Goal: Task Accomplishment & Management: Manage account settings

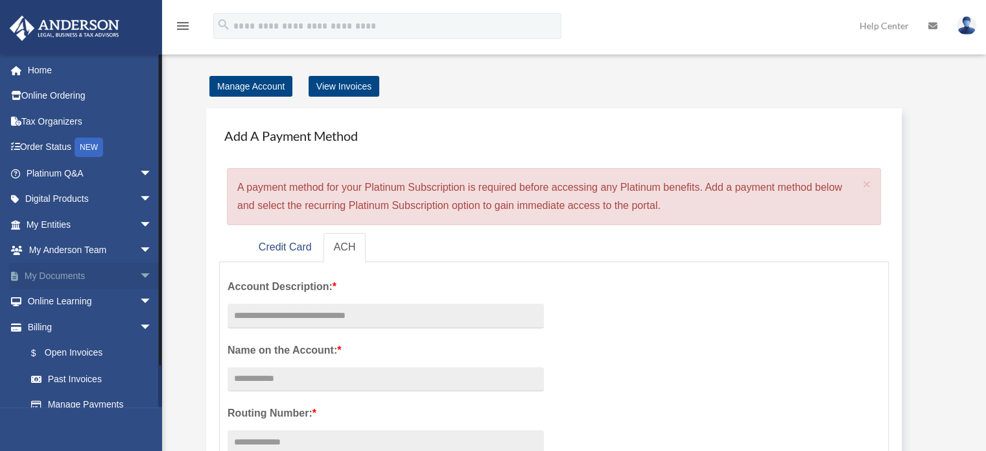
click at [43, 274] on link "My Documents arrow_drop_down" at bounding box center [90, 276] width 163 height 26
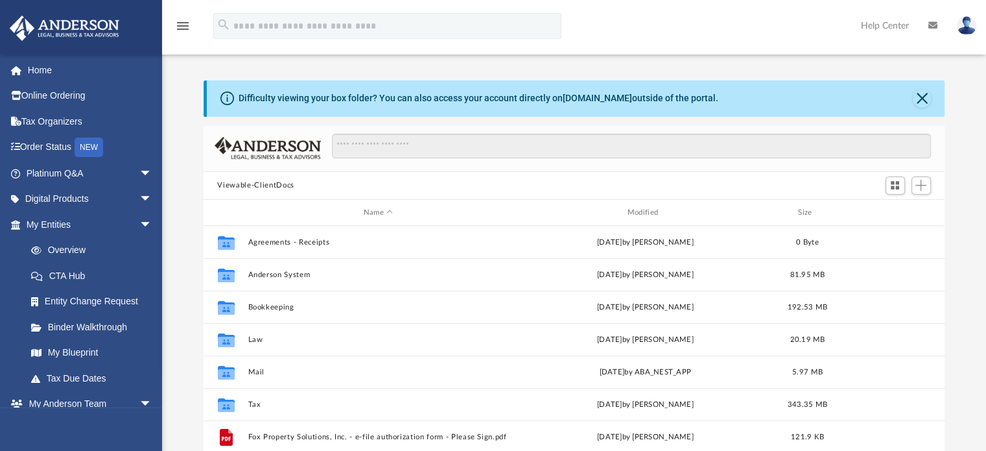
scroll to position [285, 731]
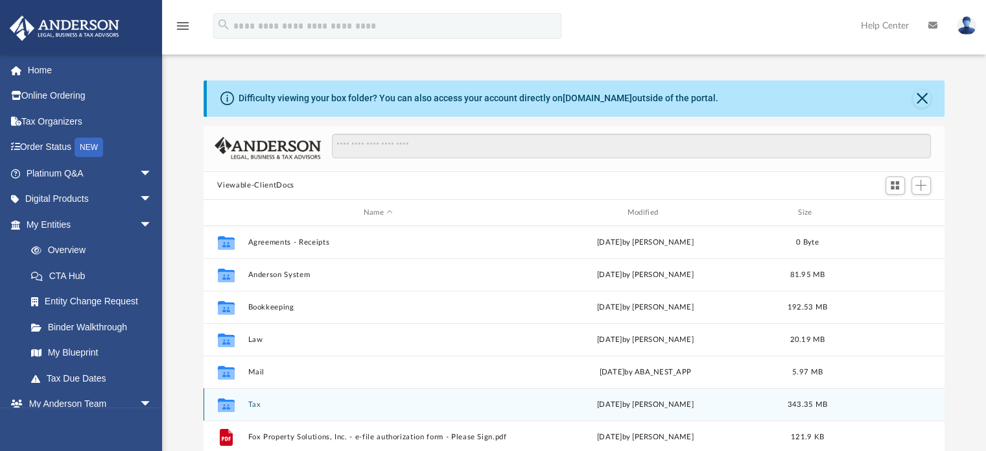
click at [255, 404] on button "Tax" at bounding box center [378, 404] width 261 height 8
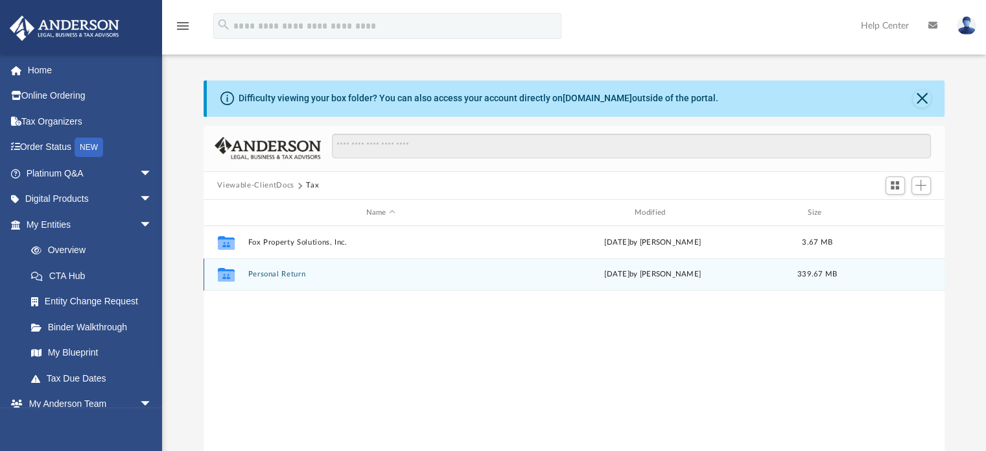
click at [289, 270] on button "Personal Return" at bounding box center [381, 274] width 266 height 8
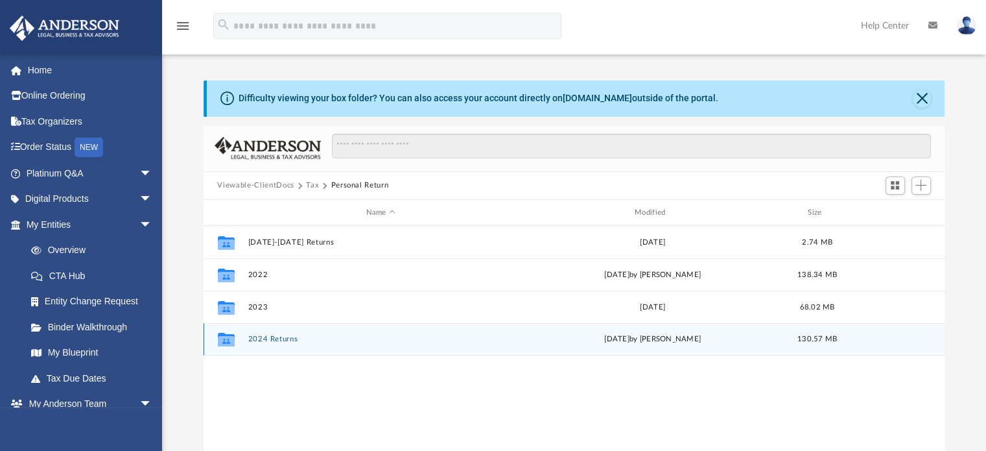
click at [266, 344] on div "Collaborated Folder 2024 Returns yesterday by Alex Price 130.57 MB" at bounding box center [575, 339] width 742 height 32
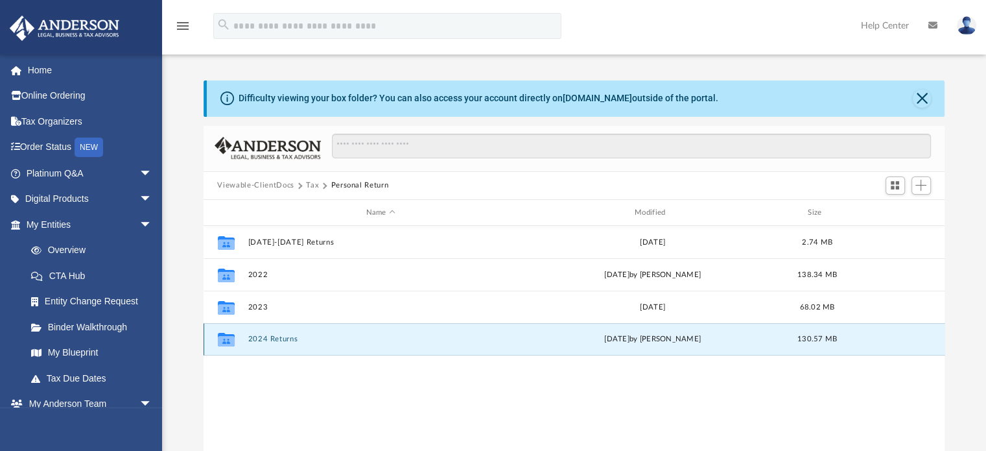
click at [275, 339] on button "2024 Returns" at bounding box center [381, 339] width 266 height 8
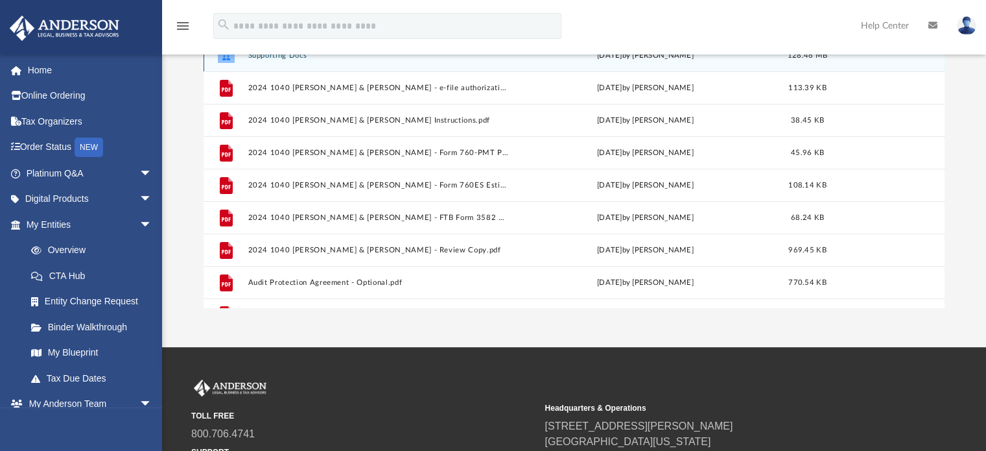
scroll to position [188, 0]
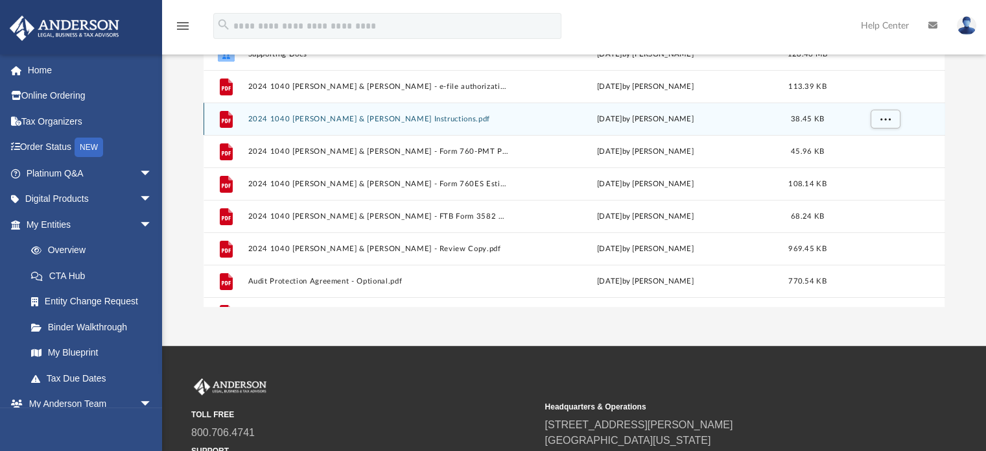
click at [420, 117] on button "2024 1040 Fox, Melissa & Michael - Filing Instructions.pdf" at bounding box center [378, 119] width 261 height 8
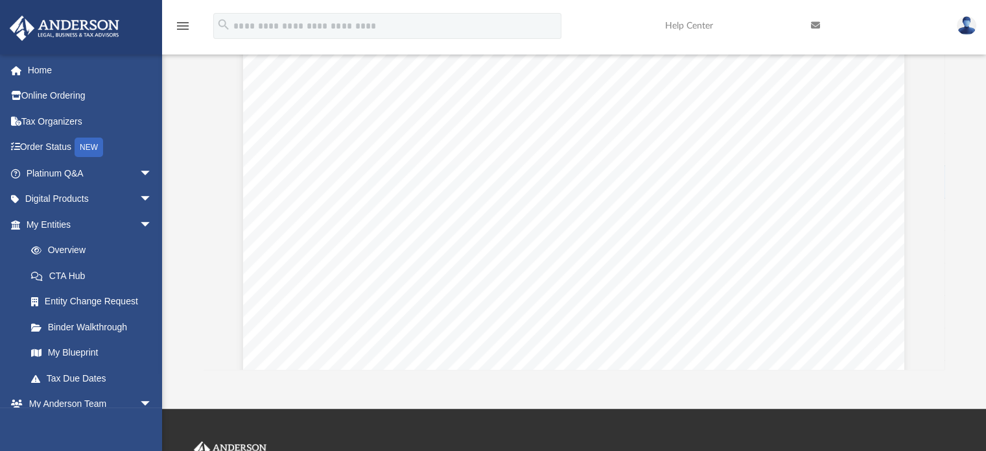
scroll to position [984, 0]
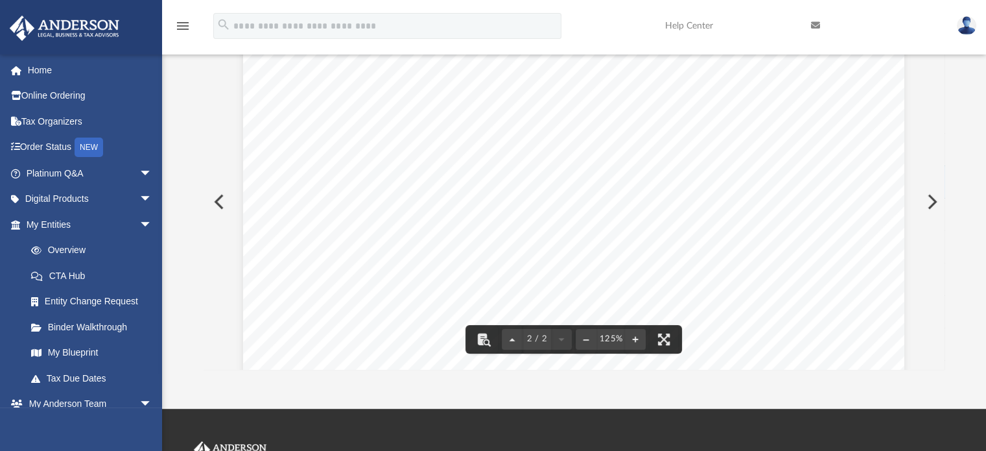
drag, startPoint x: 926, startPoint y: 269, endPoint x: 926, endPoint y: 276, distance: 7.1
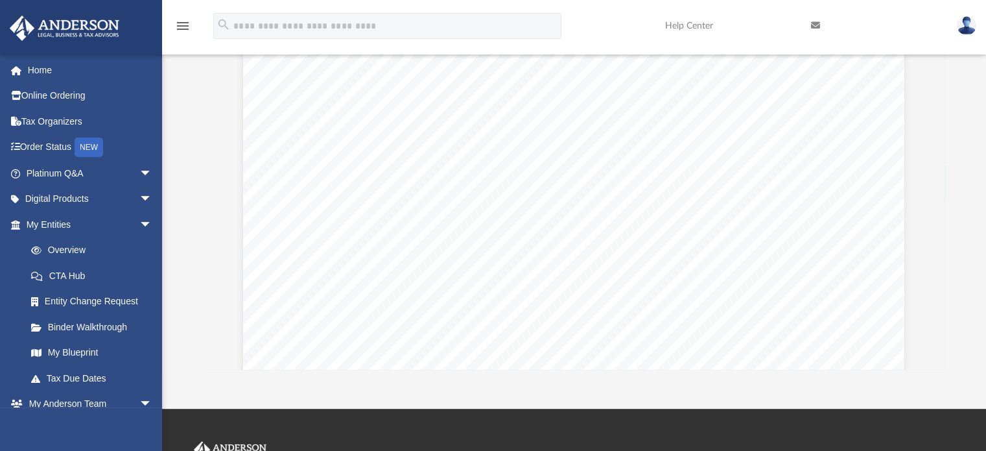
scroll to position [349, 0]
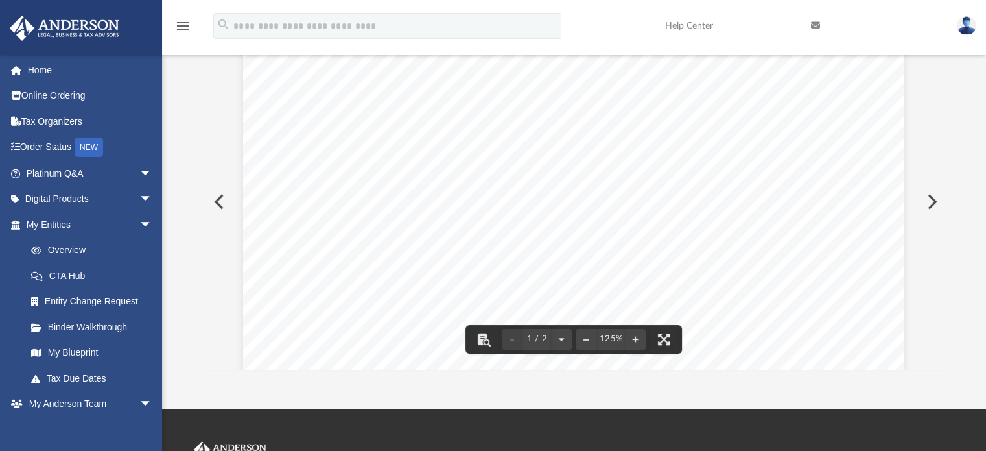
click at [217, 198] on button "Preview" at bounding box center [218, 201] width 29 height 36
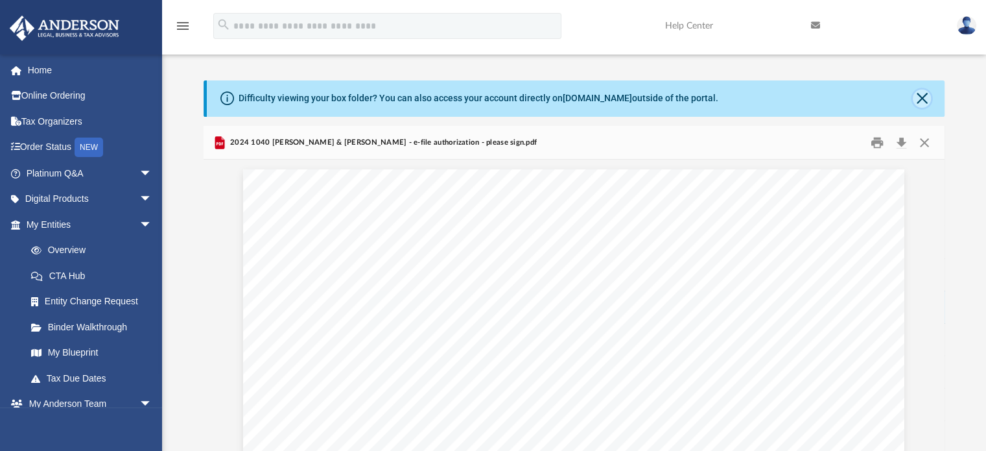
click at [921, 99] on button "Close" at bounding box center [922, 98] width 18 height 18
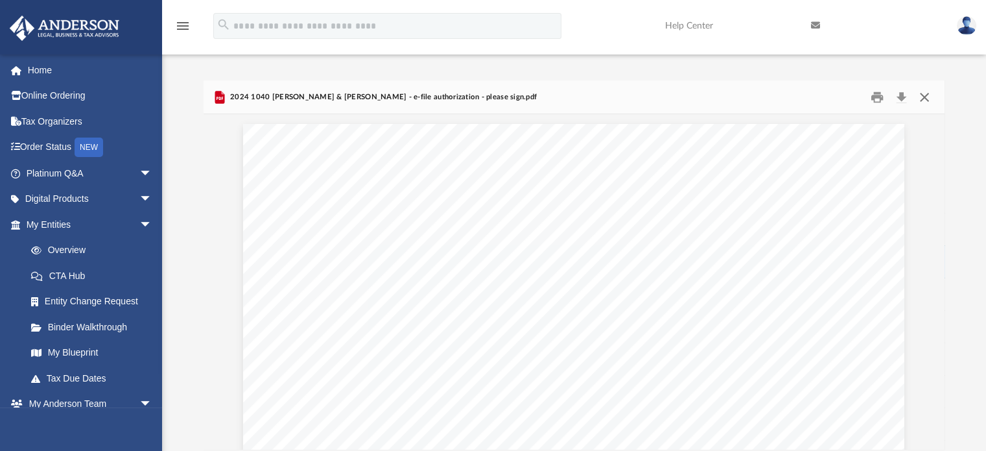
click at [921, 99] on button "Close" at bounding box center [924, 97] width 23 height 20
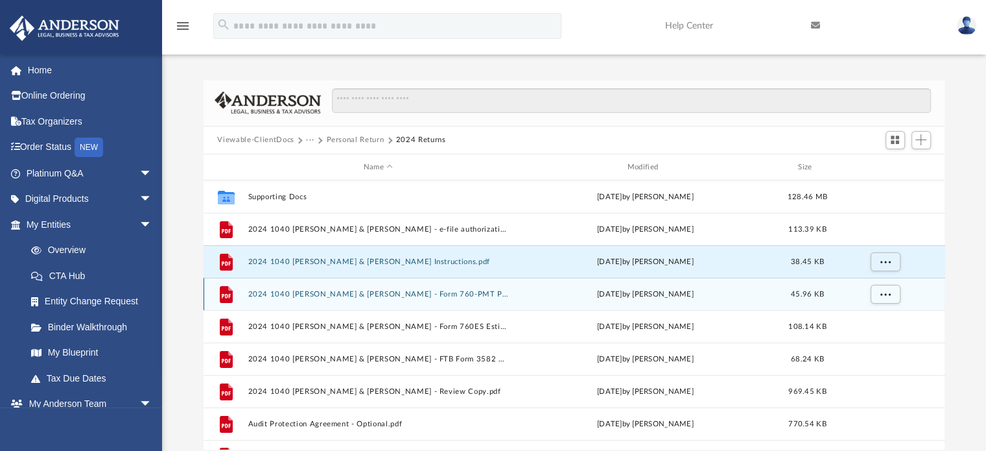
click at [451, 290] on button "2024 1040 Fox, Melissa & Michael - Form 760-PMT Payment Voucher.pdf" at bounding box center [378, 294] width 261 height 8
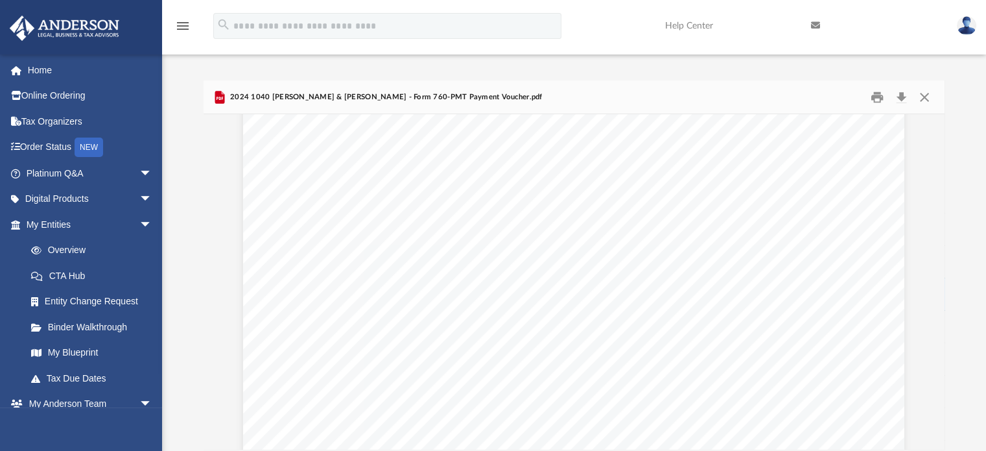
scroll to position [540, 0]
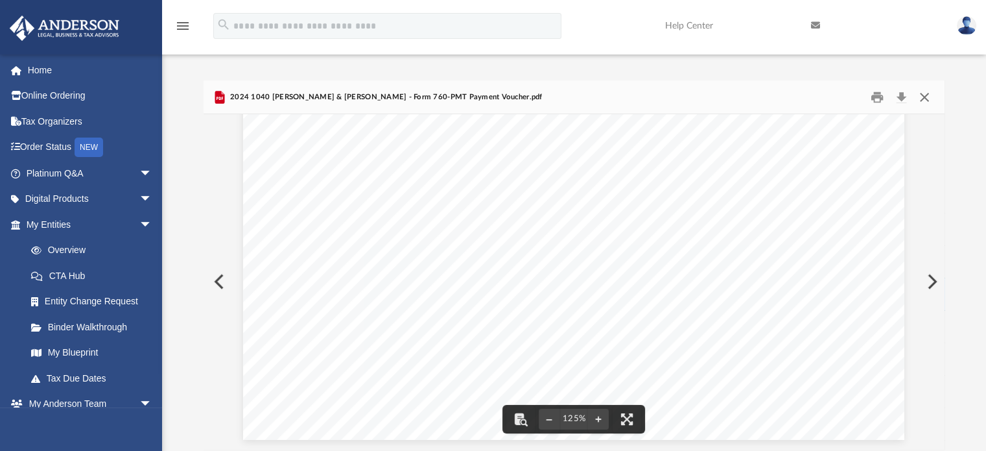
click at [928, 96] on button "Close" at bounding box center [924, 97] width 23 height 20
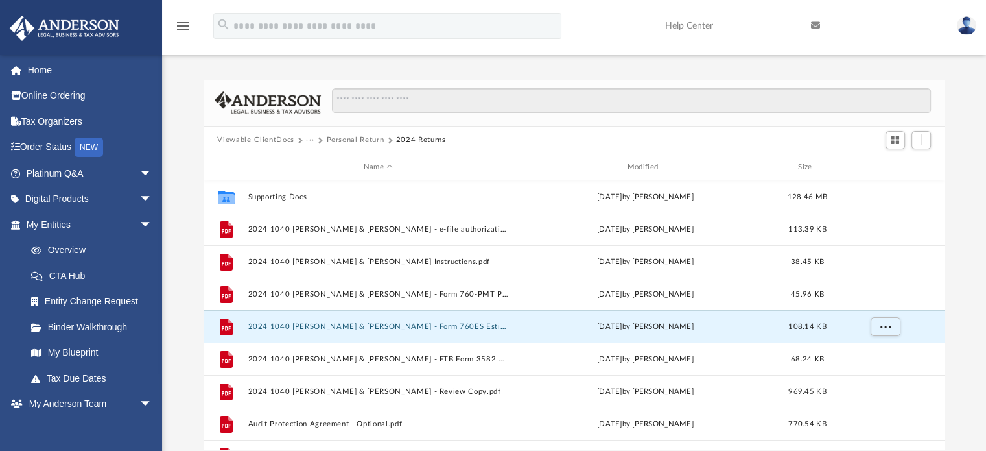
click at [414, 326] on button "2024 1040 Fox, Melissa & Michael - Form 760ES Estimated Tax Voucher.pdf" at bounding box center [378, 326] width 261 height 8
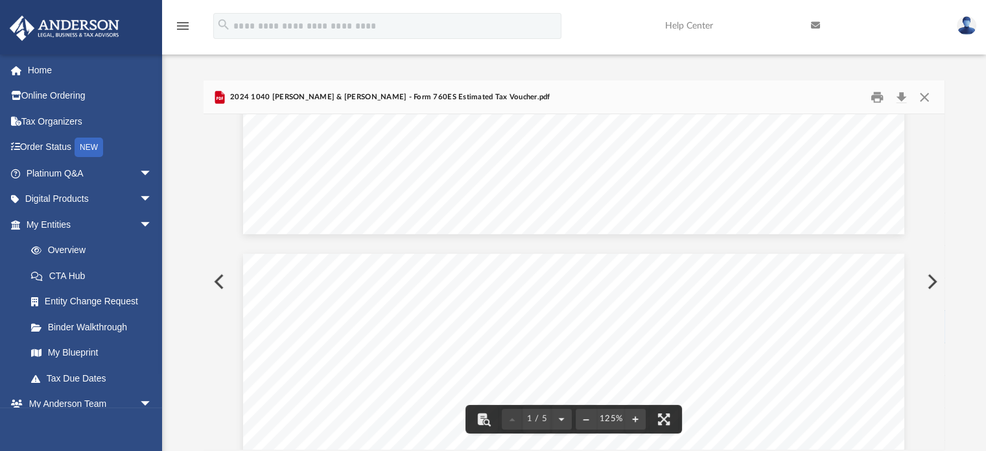
scroll to position [0, 0]
click at [875, 95] on button "Print" at bounding box center [877, 97] width 26 height 20
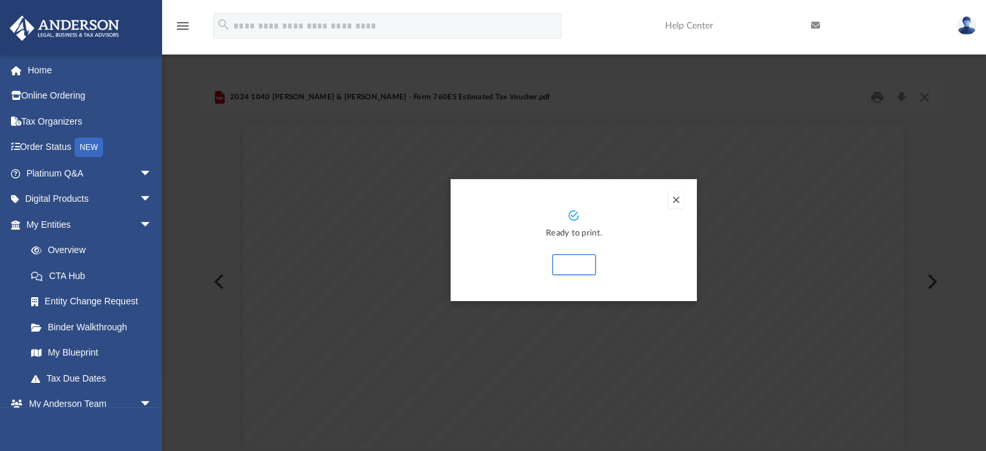
click at [676, 197] on button "Preview" at bounding box center [676, 200] width 16 height 16
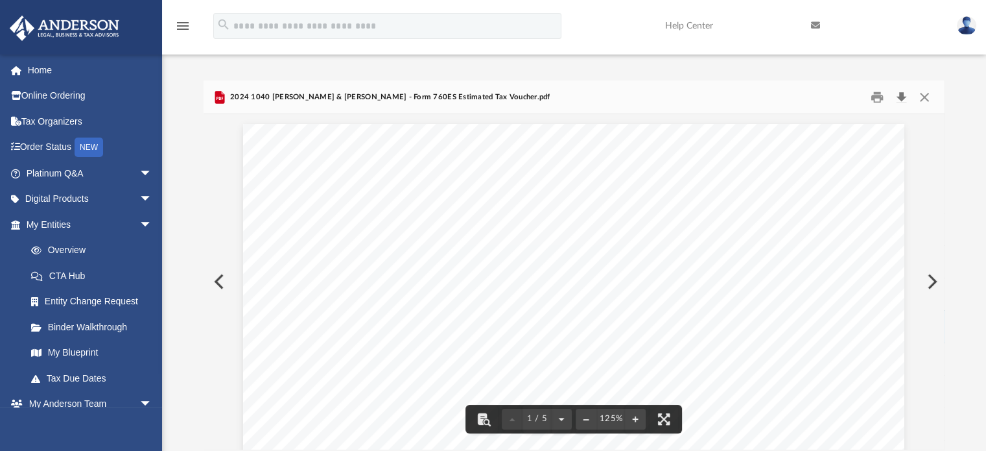
click at [903, 102] on button "Download" at bounding box center [901, 97] width 23 height 20
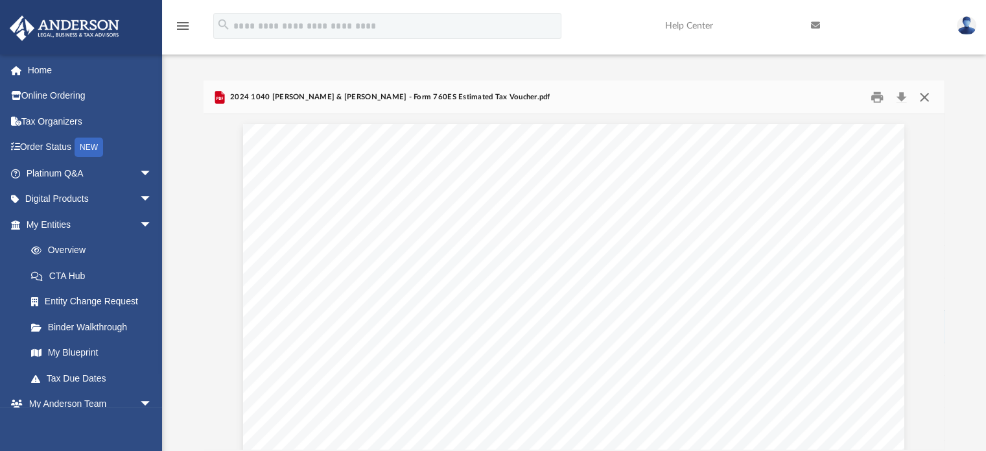
click at [927, 100] on button "Close" at bounding box center [924, 97] width 23 height 20
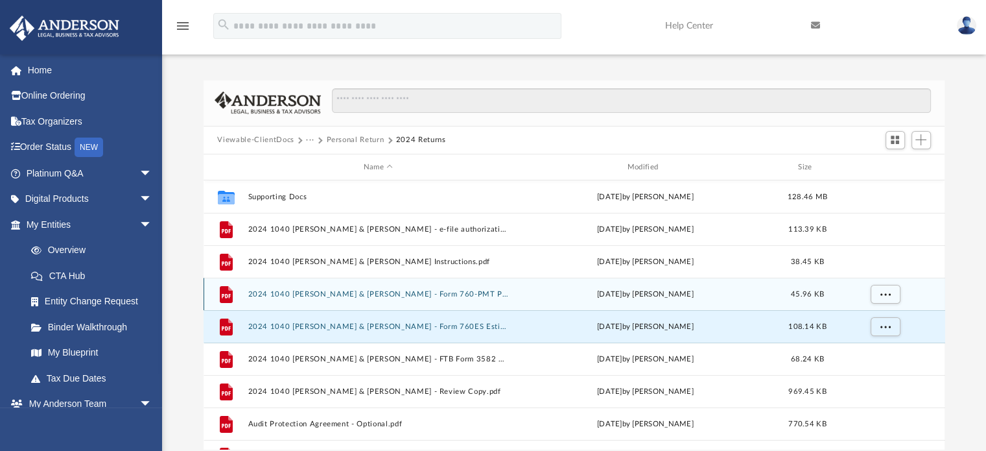
click at [454, 294] on button "2024 1040 Fox, Melissa & Michael - Form 760-PMT Payment Voucher.pdf" at bounding box center [378, 294] width 261 height 8
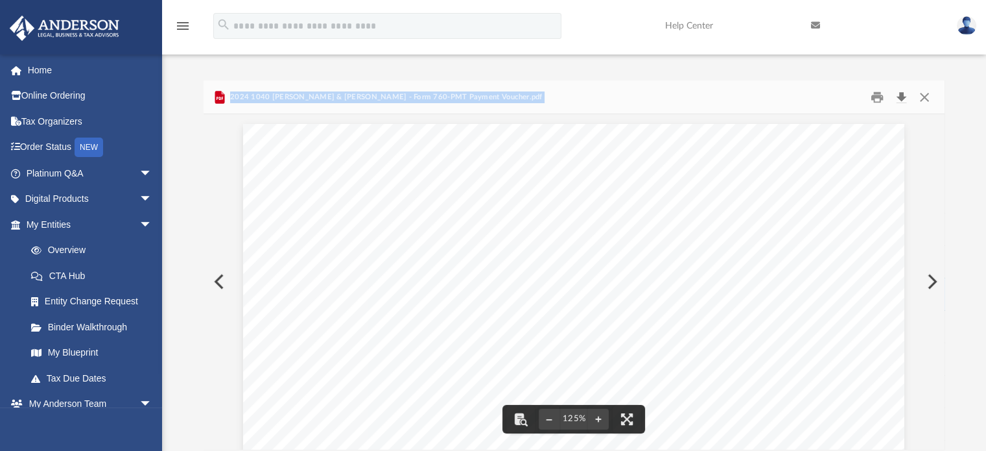
click at [903, 93] on button "Download" at bounding box center [901, 97] width 23 height 20
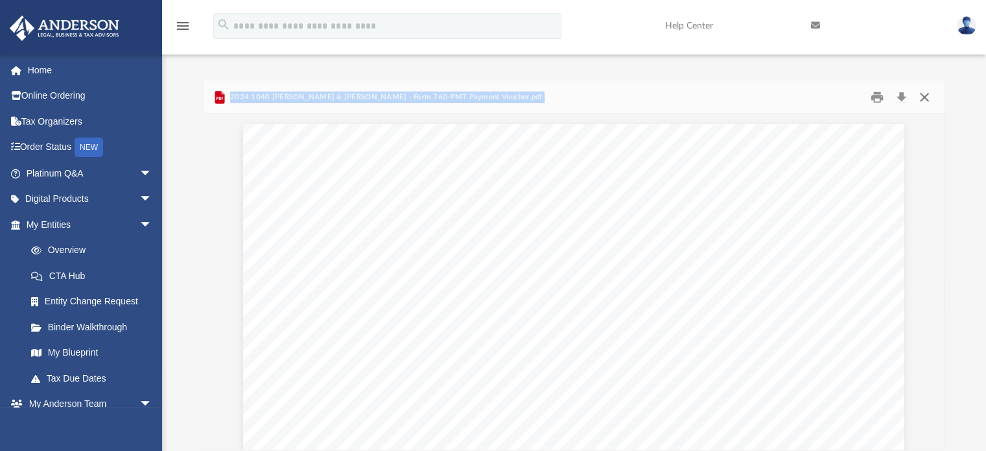
click at [921, 95] on button "Close" at bounding box center [924, 97] width 23 height 20
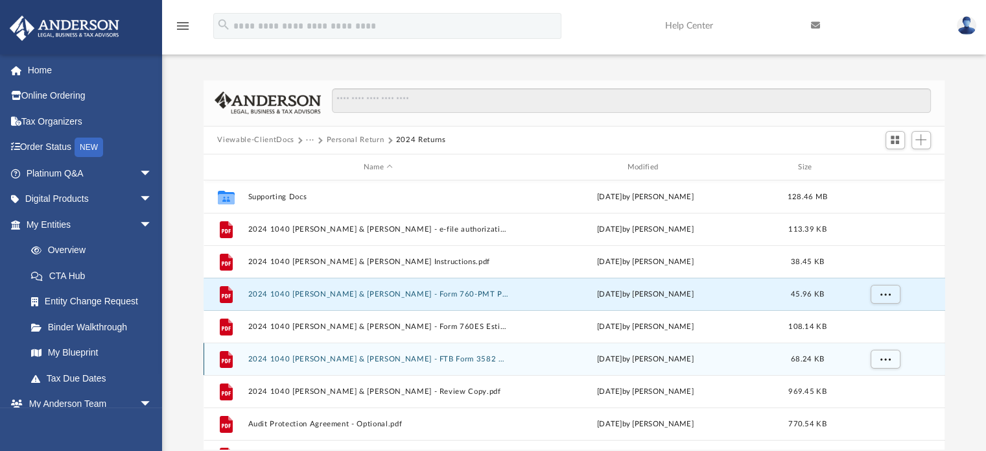
click at [512, 356] on div "File 2024 1040 Fox, Melissa & Michael - FTB Form 3582 Payment Voucher.pdf yeste…" at bounding box center [575, 358] width 742 height 32
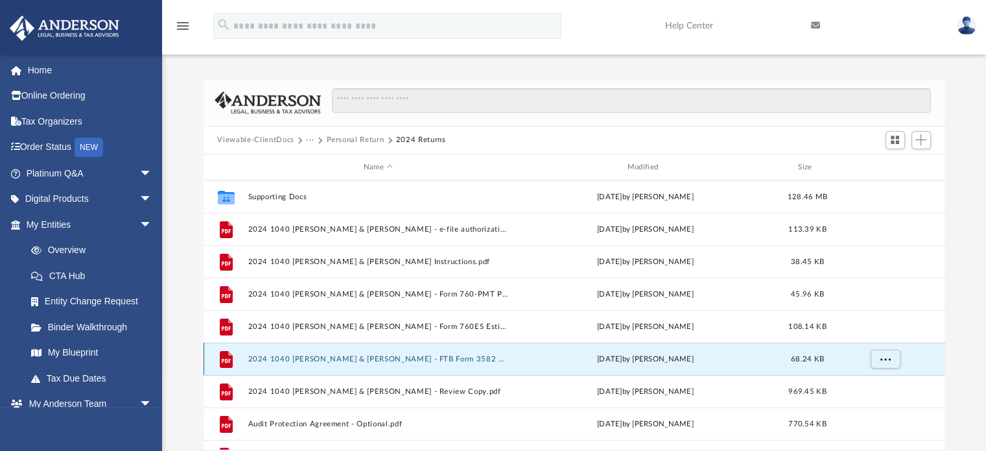
click at [493, 357] on button "2024 1040 Fox, Melissa & Michael - FTB Form 3582 Payment Voucher.pdf" at bounding box center [378, 359] width 261 height 8
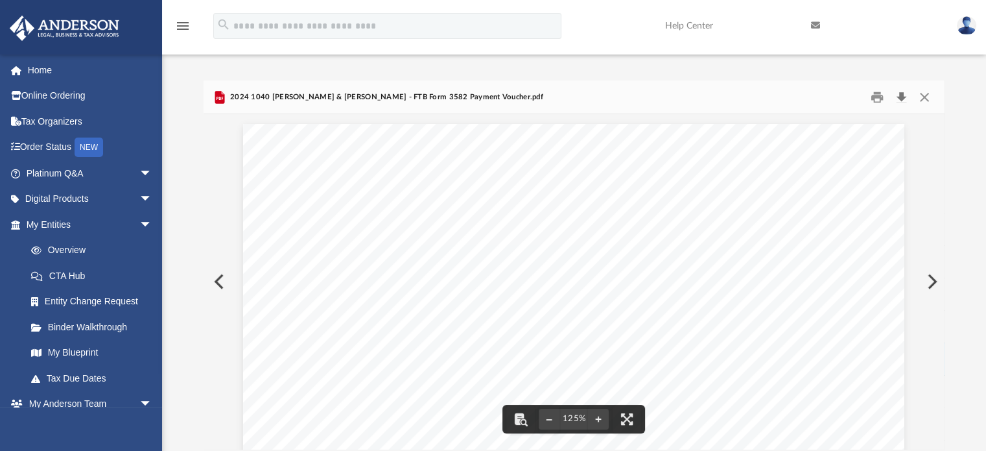
click at [903, 99] on button "Download" at bounding box center [901, 97] width 23 height 20
click at [973, 147] on div "Difficulty viewing your box folder? You can also access your account directly o…" at bounding box center [574, 264] width 824 height 369
click at [924, 98] on button "Close" at bounding box center [924, 97] width 23 height 20
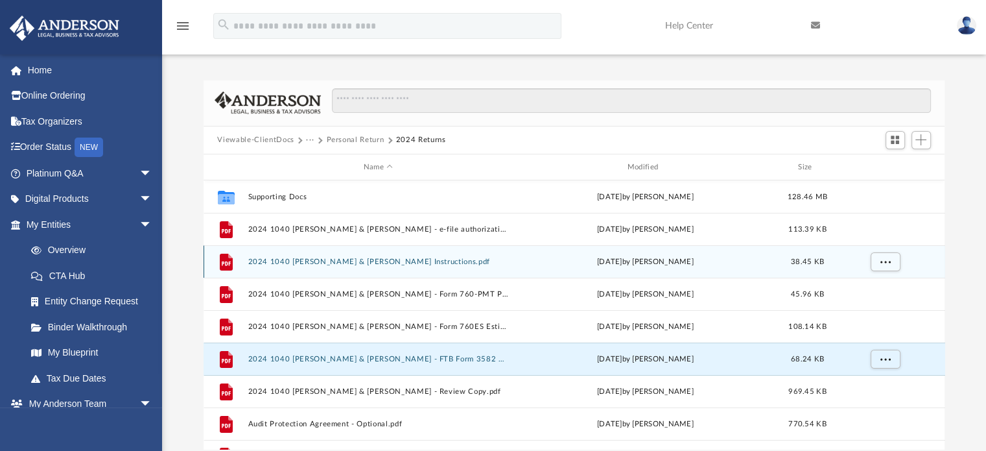
click at [466, 266] on div "File 2024 1040 Fox, Melissa & Michael - Filing Instructions.pdf yesterday by Al…" at bounding box center [575, 261] width 742 height 32
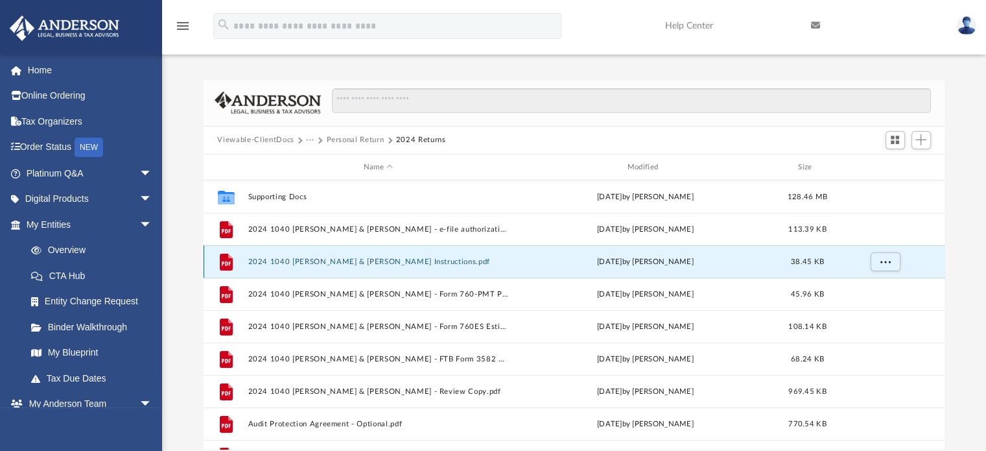
click at [466, 266] on div "File 2024 1040 Fox, Melissa & Michael - Filing Instructions.pdf yesterday by Al…" at bounding box center [575, 261] width 742 height 32
click at [443, 262] on button "2024 1040 Fox, Melissa & Michael - Filing Instructions.pdf" at bounding box center [378, 261] width 261 height 8
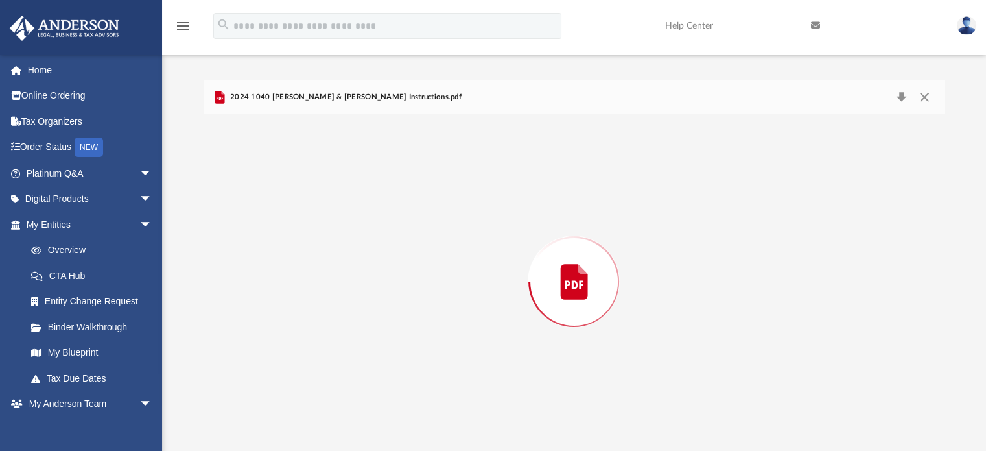
click at [443, 262] on div "Preview" at bounding box center [575, 281] width 742 height 335
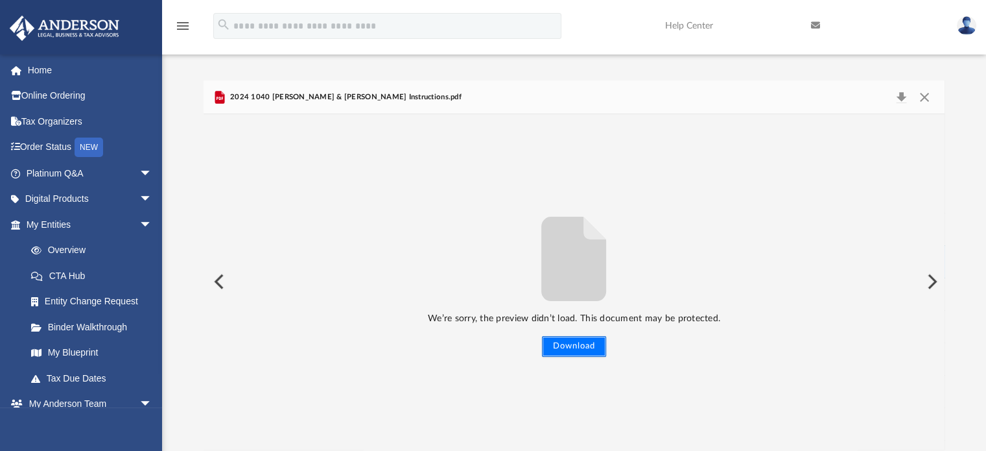
click at [585, 344] on button "Download" at bounding box center [574, 346] width 64 height 21
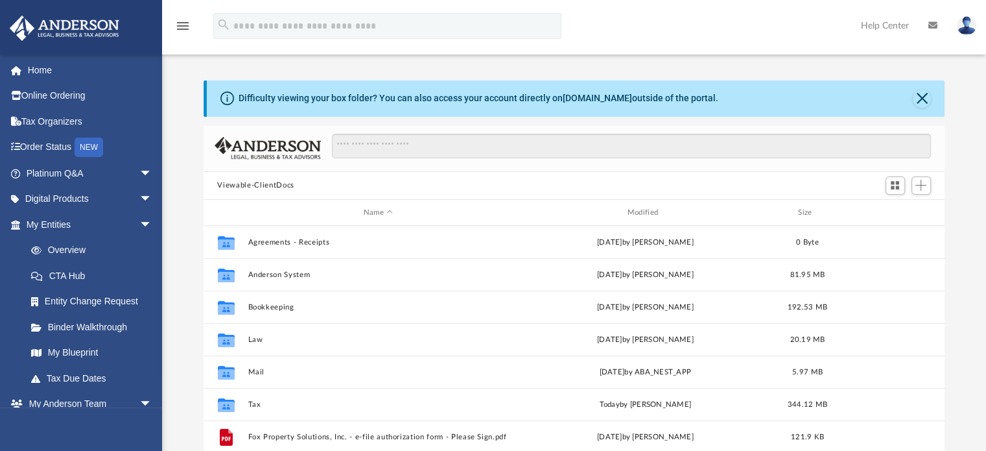
scroll to position [285, 731]
click at [920, 99] on button "Close" at bounding box center [922, 98] width 18 height 18
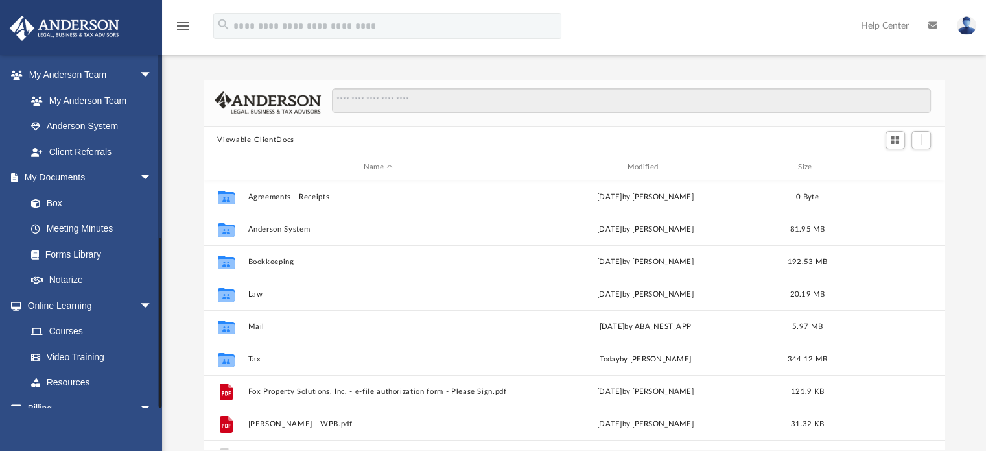
scroll to position [371, 0]
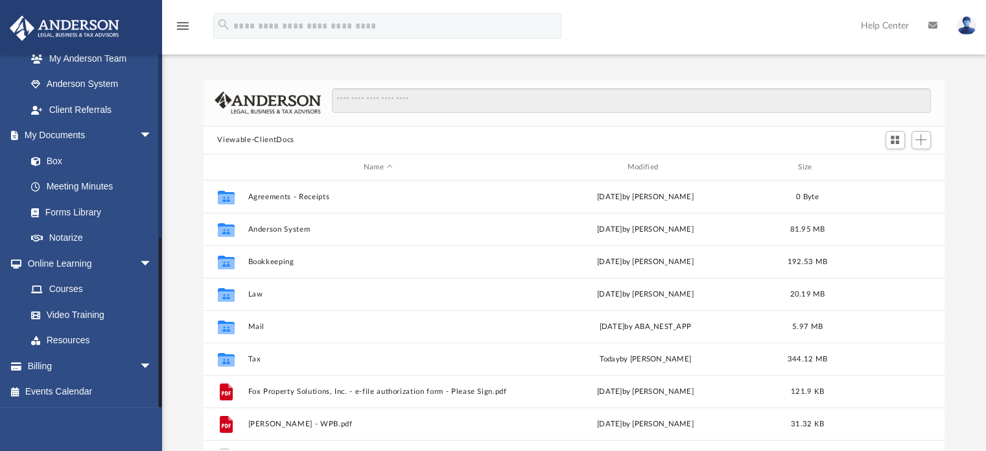
drag, startPoint x: 159, startPoint y: 215, endPoint x: 152, endPoint y: 414, distance: 199.2
click at [152, 414] on div "4melissafox@gmail.com Sign Out 4melissafox@gmail.com Home Online Ordering Tax O…" at bounding box center [81, 279] width 162 height 451
click at [139, 360] on span "arrow_drop_down" at bounding box center [152, 366] width 26 height 27
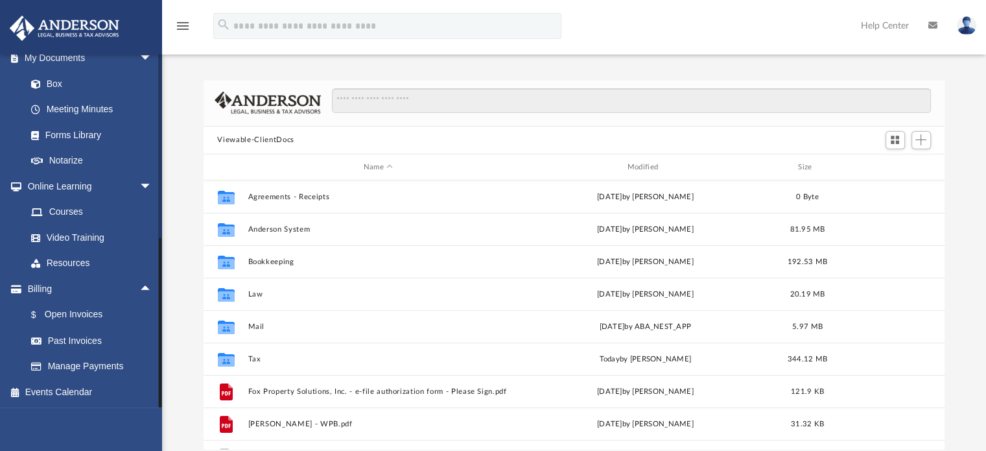
drag, startPoint x: 160, startPoint y: 321, endPoint x: 176, endPoint y: 412, distance: 92.8
click at [176, 412] on div "App 4melissafox@gmail.com Sign Out 4melissafox@gmail.com Home Online Ordering T…" at bounding box center [493, 245] width 986 height 410
click at [108, 366] on link "Manage Payments" at bounding box center [95, 366] width 154 height 26
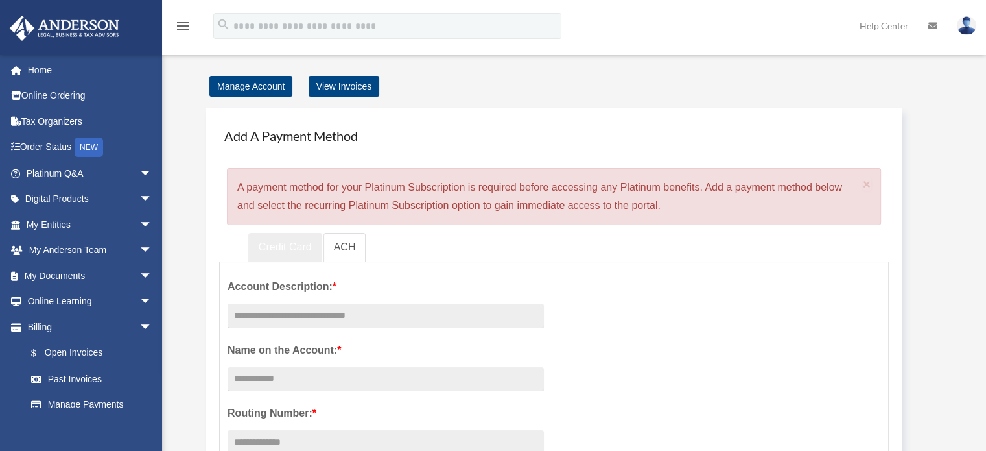
click at [305, 244] on link "Credit Card" at bounding box center [285, 247] width 74 height 29
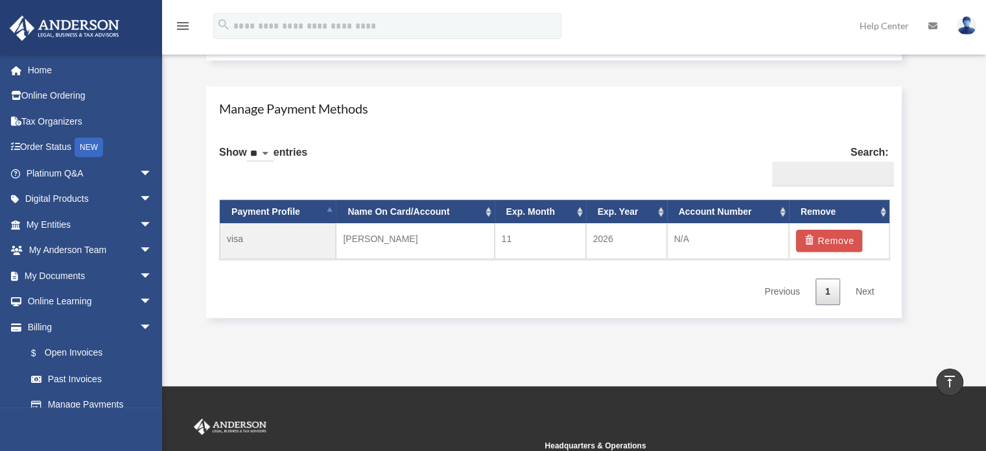
scroll to position [542, 0]
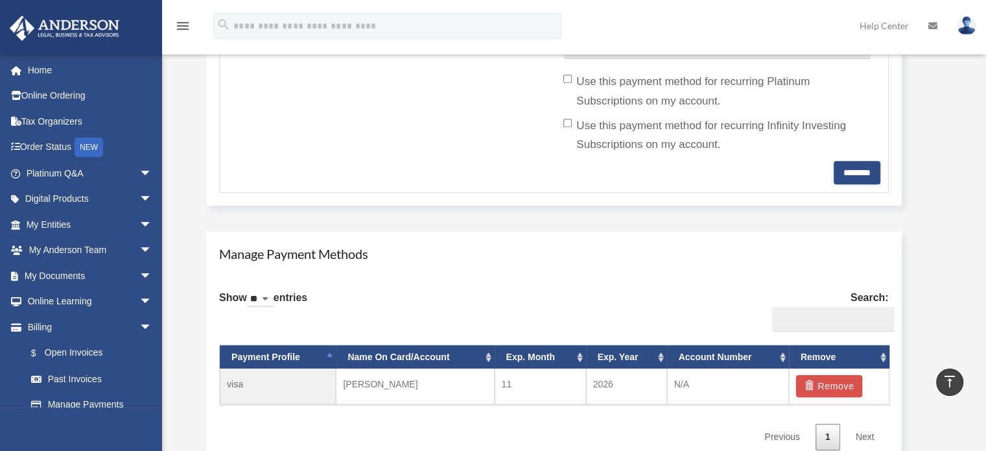
click at [576, 362] on th "Exp. Month" at bounding box center [540, 357] width 91 height 24
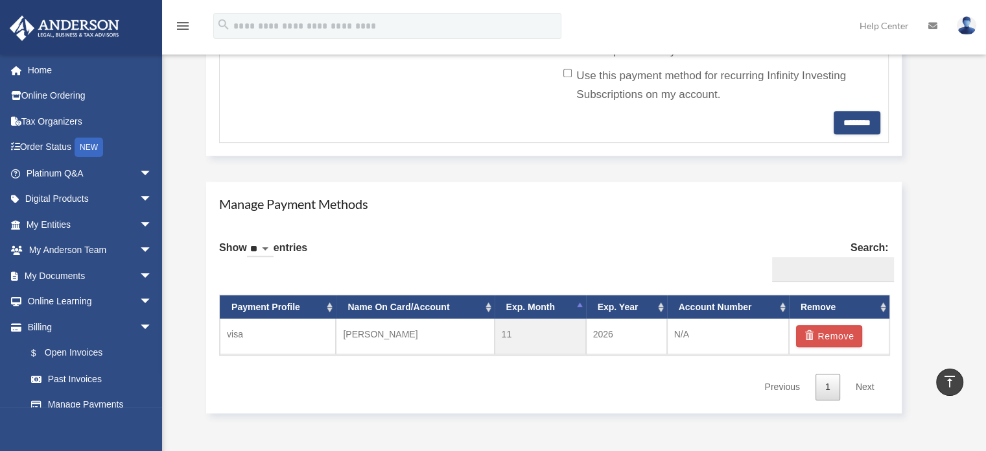
scroll to position [594, 0]
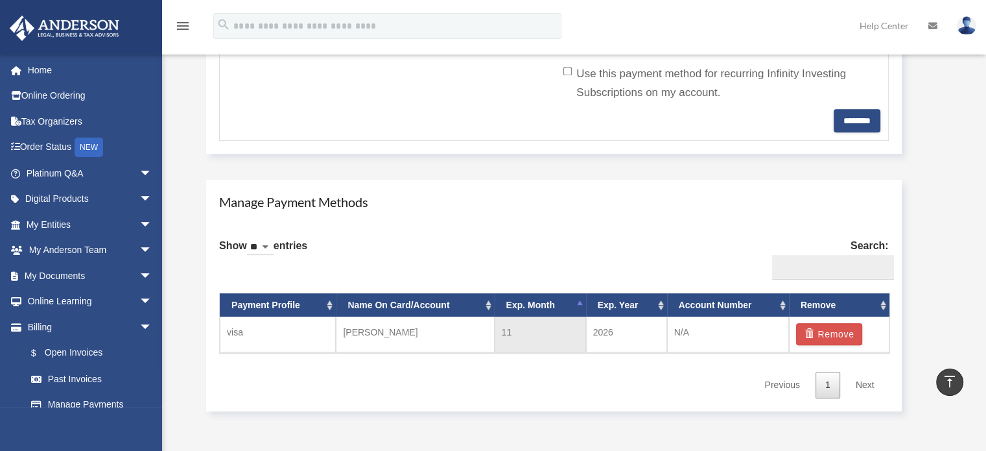
click at [514, 331] on td "11" at bounding box center [540, 334] width 91 height 36
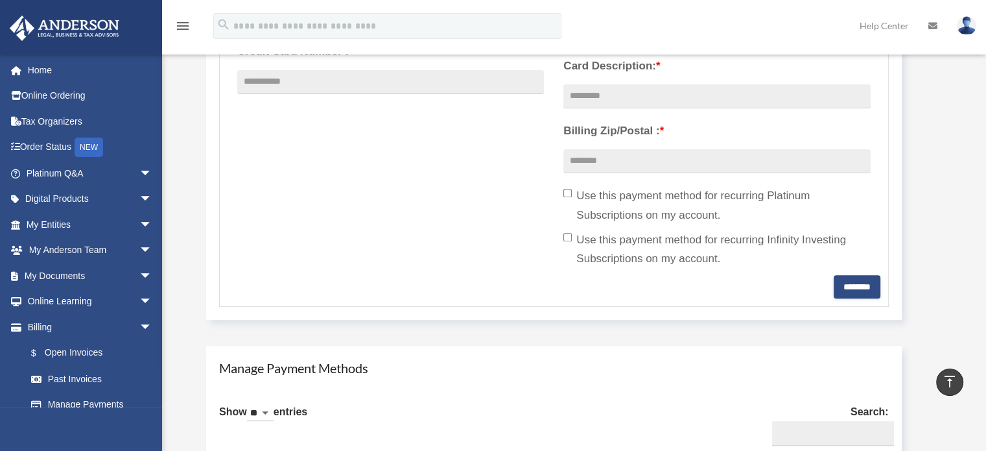
scroll to position [573, 0]
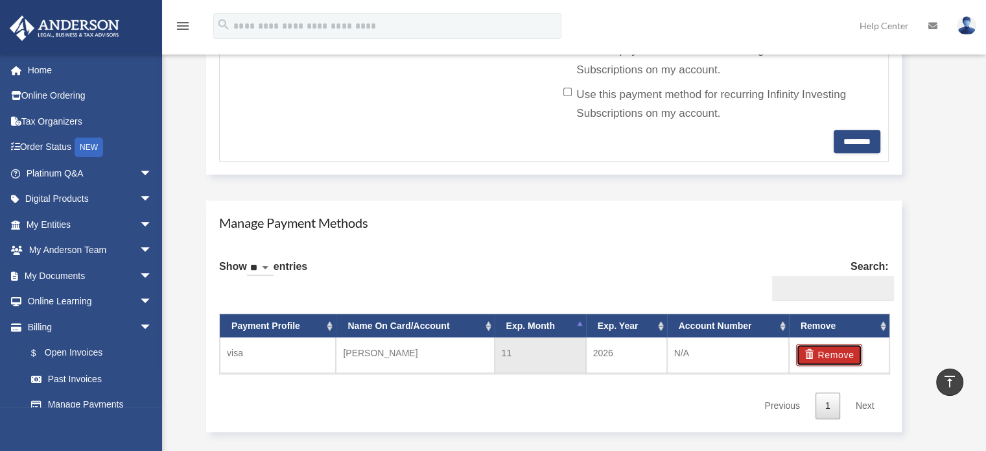
click at [836, 352] on button "Remove" at bounding box center [829, 355] width 67 height 22
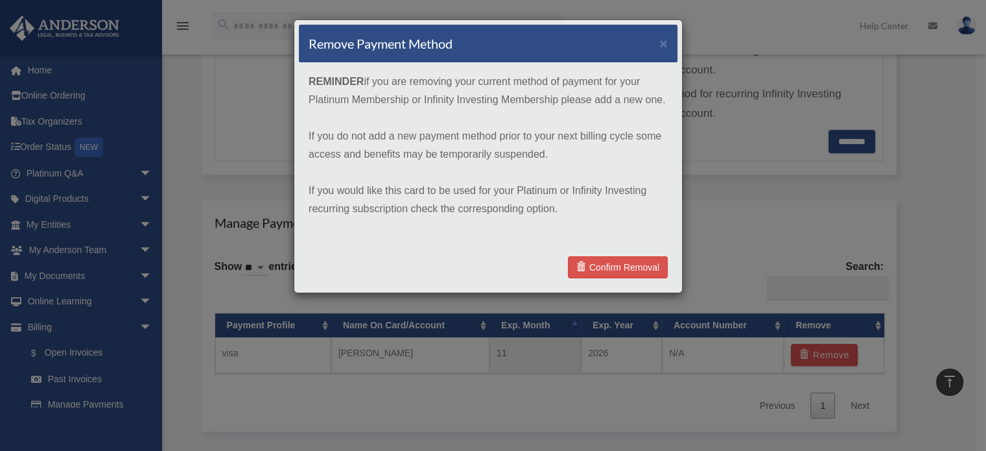
click at [978, 204] on div "Remove Payment Method × REMINDER if you are removing your current method of pay…" at bounding box center [493, 225] width 986 height 451
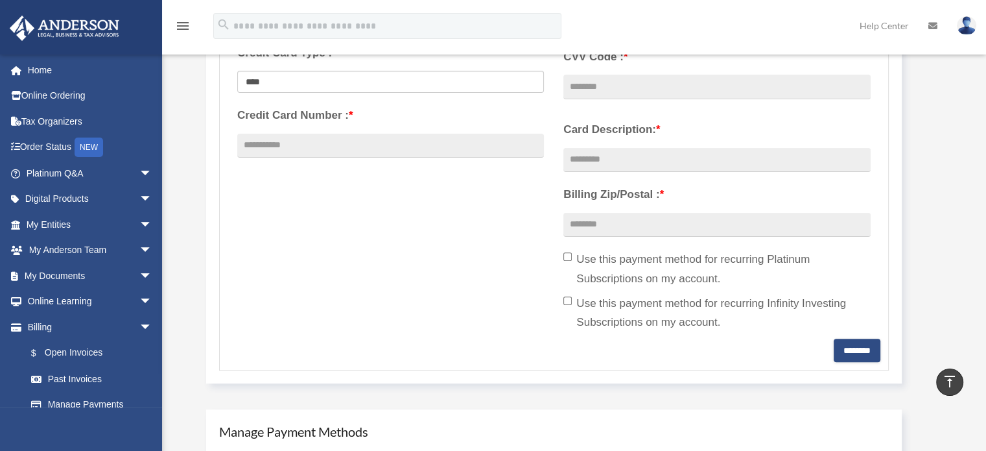
scroll to position [322, 0]
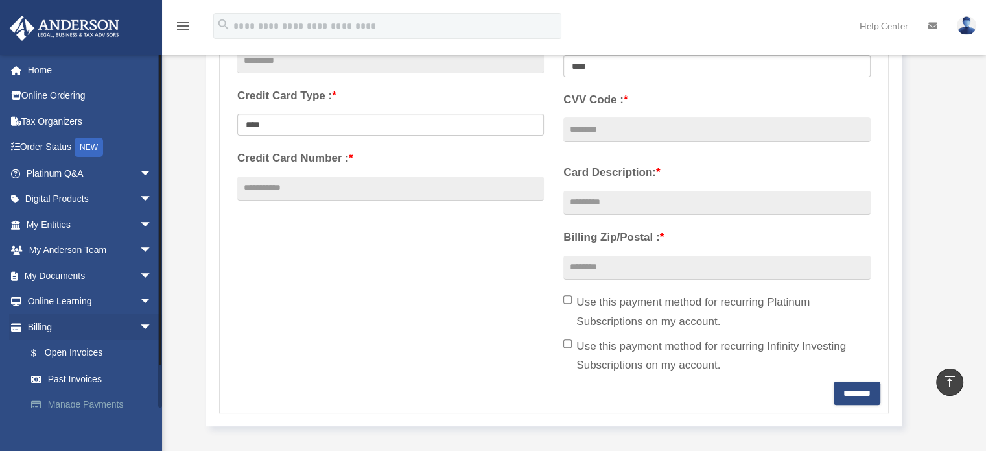
click at [89, 407] on link "Manage Payments" at bounding box center [95, 405] width 154 height 26
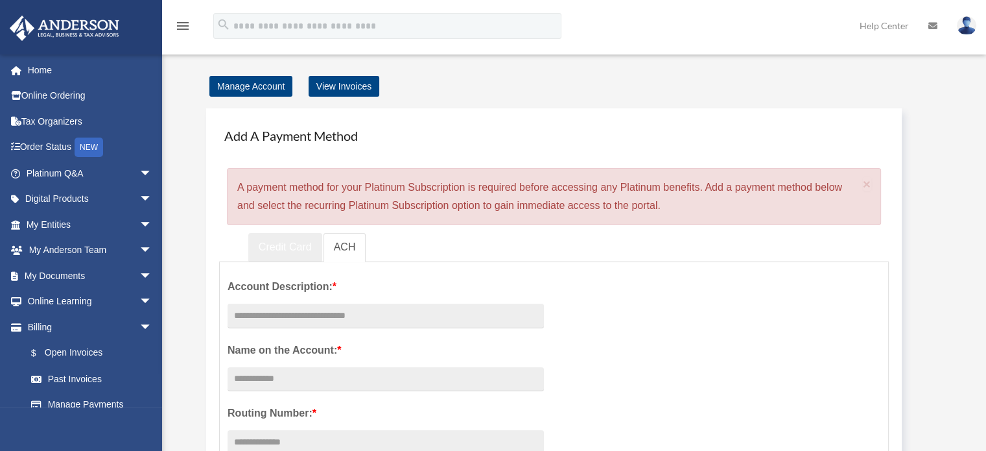
click at [296, 241] on link "Credit Card" at bounding box center [285, 247] width 74 height 29
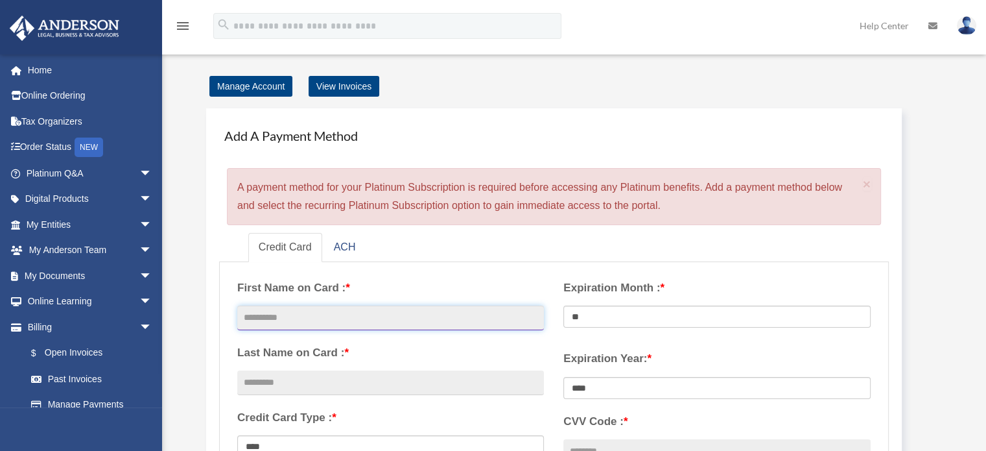
click at [283, 316] on input "text" at bounding box center [390, 317] width 307 height 25
type input "*******"
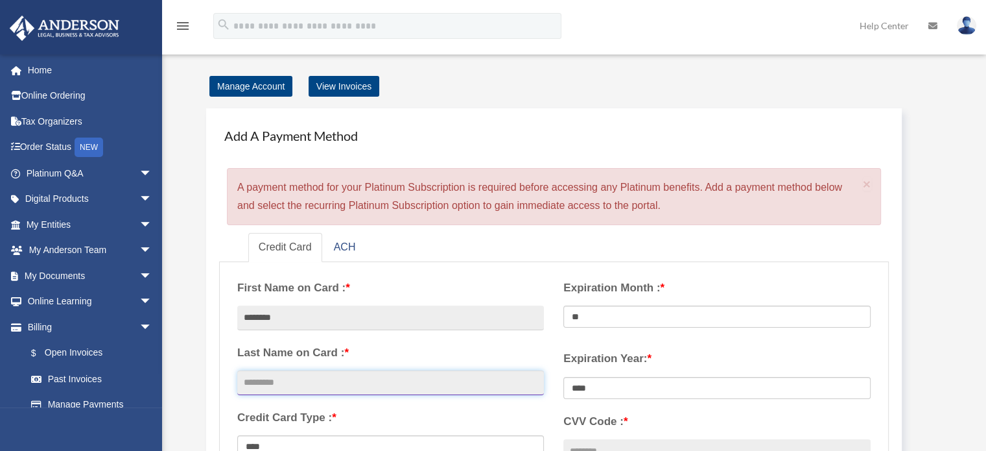
click at [325, 379] on input "text" at bounding box center [390, 382] width 307 height 25
type input "***"
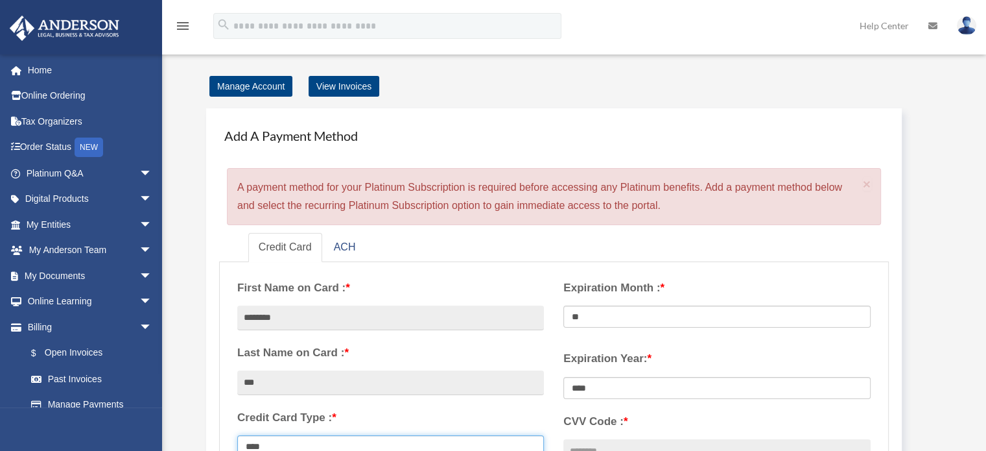
click at [322, 435] on select "**********" at bounding box center [390, 446] width 307 height 22
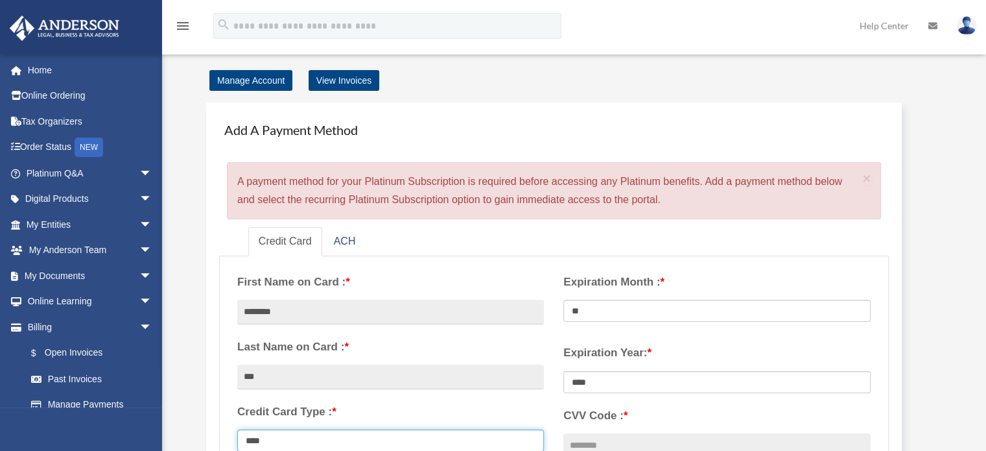
click at [237, 429] on select "**********" at bounding box center [390, 440] width 307 height 22
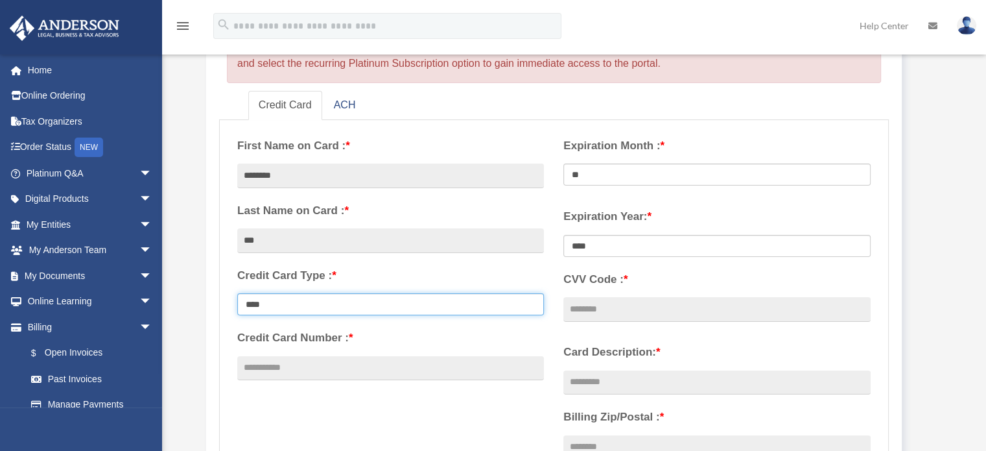
scroll to position [143, 0]
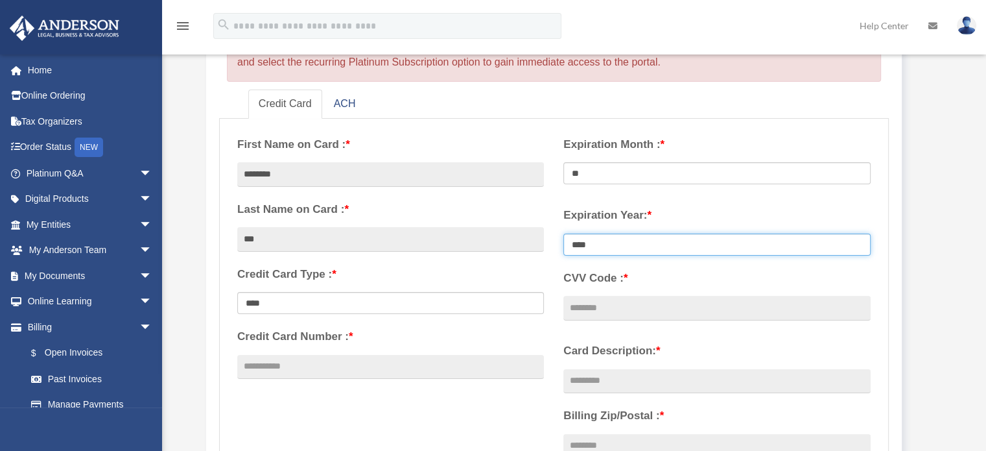
click at [633, 241] on select "**** **** **** **** **** **** **** **** ****" at bounding box center [716, 244] width 307 height 22
select select "****"
click at [563, 233] on select "**** **** **** **** **** **** **** **** ****" at bounding box center [716, 244] width 307 height 22
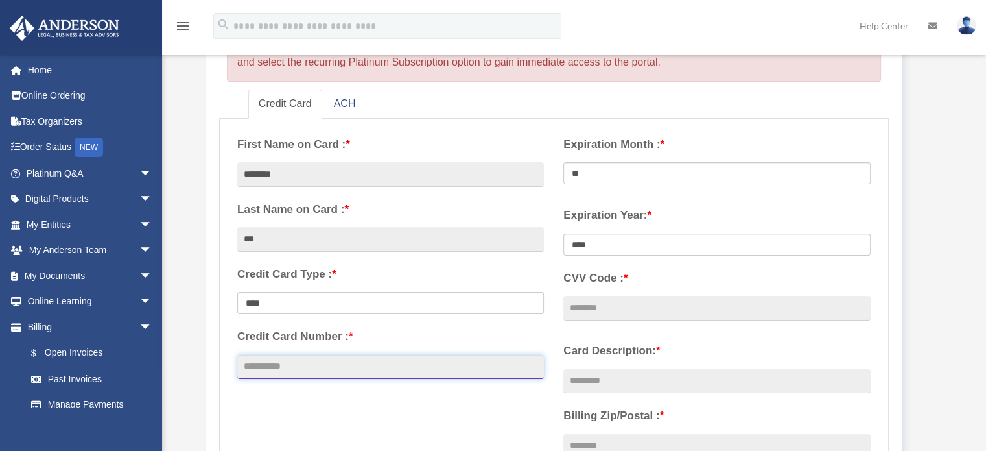
click at [347, 358] on input "Credit Card Number : *" at bounding box center [390, 367] width 307 height 25
type input "**********"
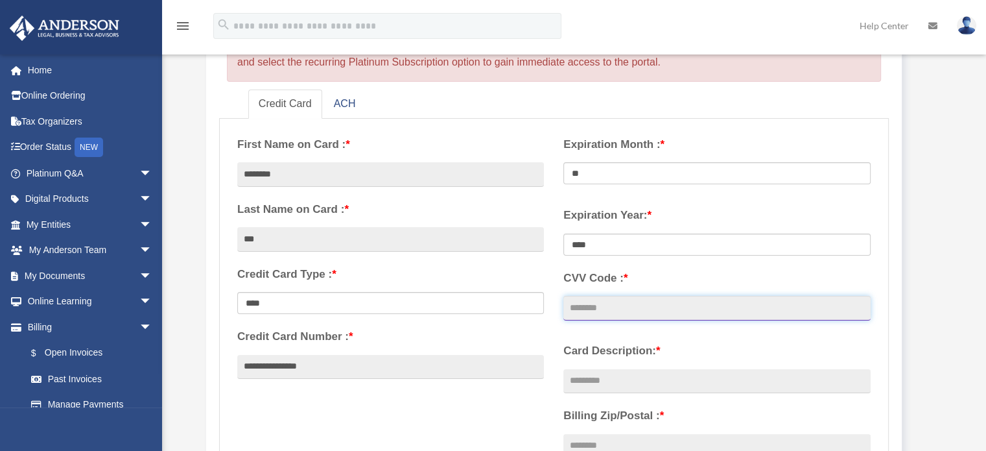
click at [628, 316] on input "CVV Code : *" at bounding box center [716, 308] width 307 height 25
type input "***"
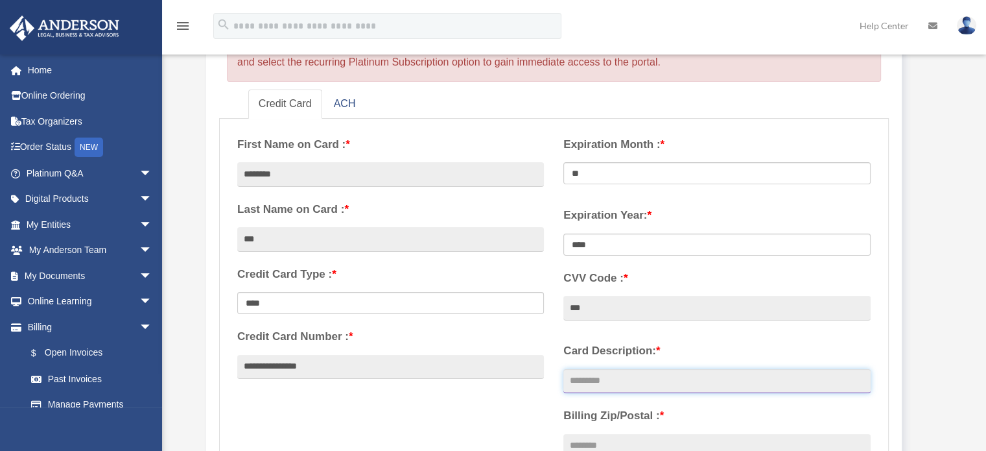
click at [613, 384] on input "Card Description: *" at bounding box center [716, 381] width 307 height 25
type input "****"
click at [651, 438] on input "Billing Zip/Postal : *" at bounding box center [716, 446] width 307 height 25
type input "*****"
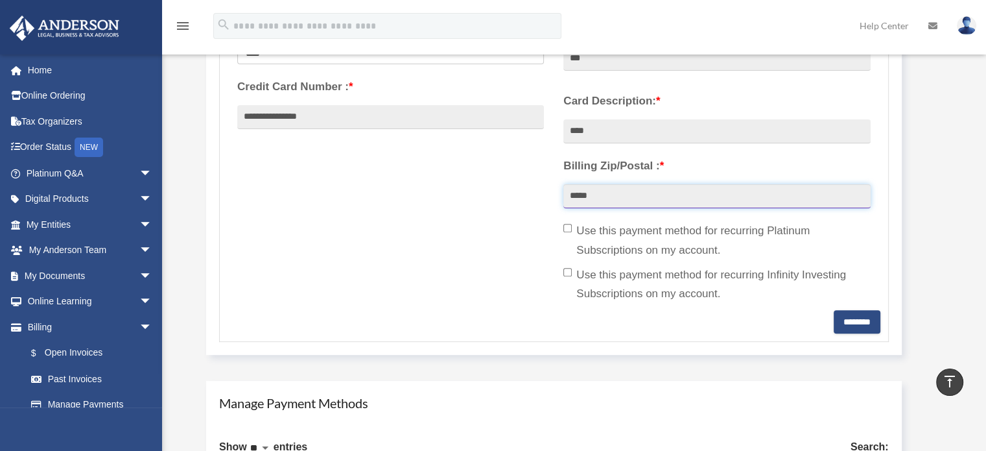
scroll to position [403, 0]
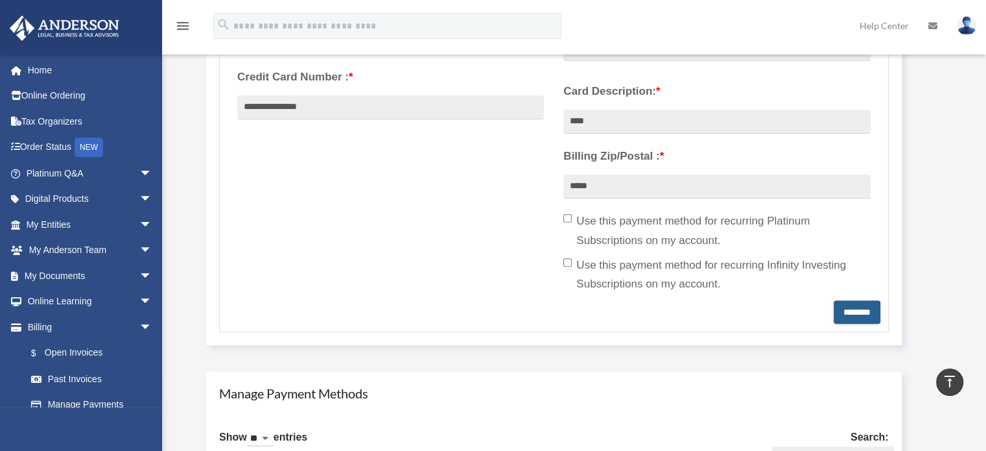
click at [853, 310] on input "********" at bounding box center [857, 311] width 47 height 23
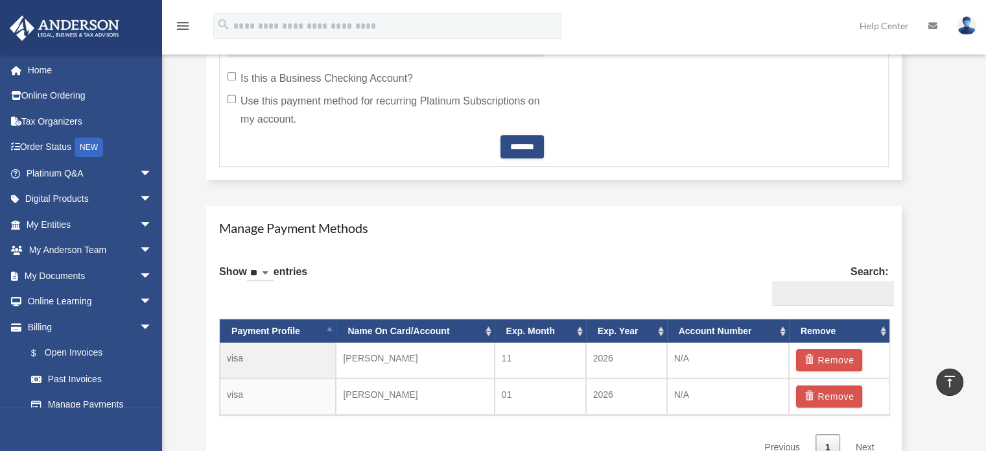
scroll to position [662, 0]
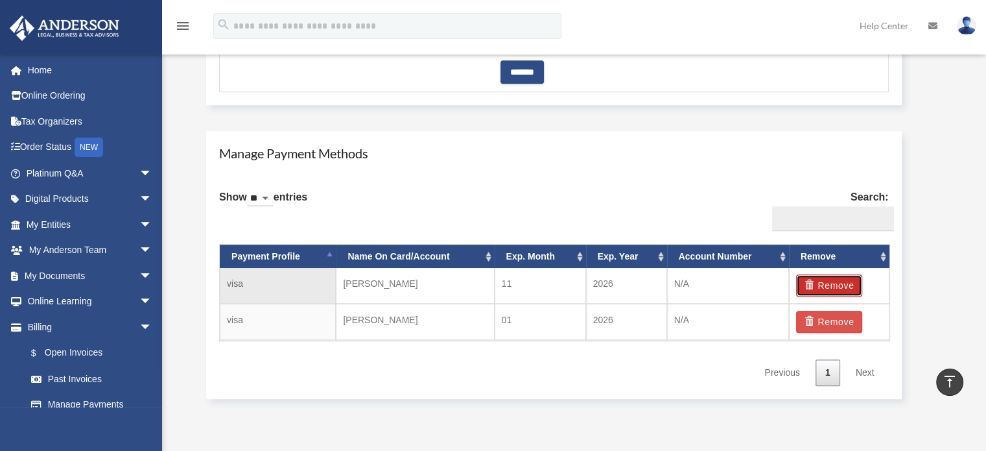
click at [831, 285] on button "Remove" at bounding box center [829, 285] width 67 height 22
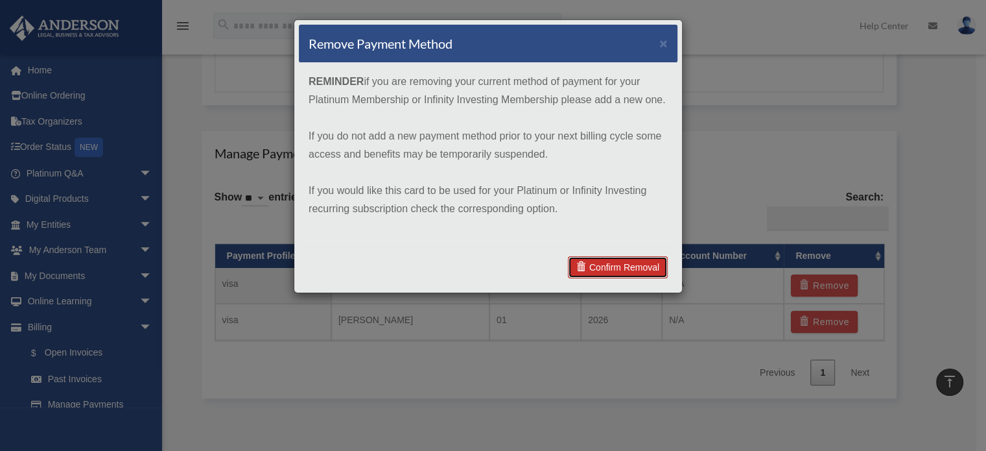
click at [586, 272] on link "Confirm Removal" at bounding box center [618, 267] width 100 height 22
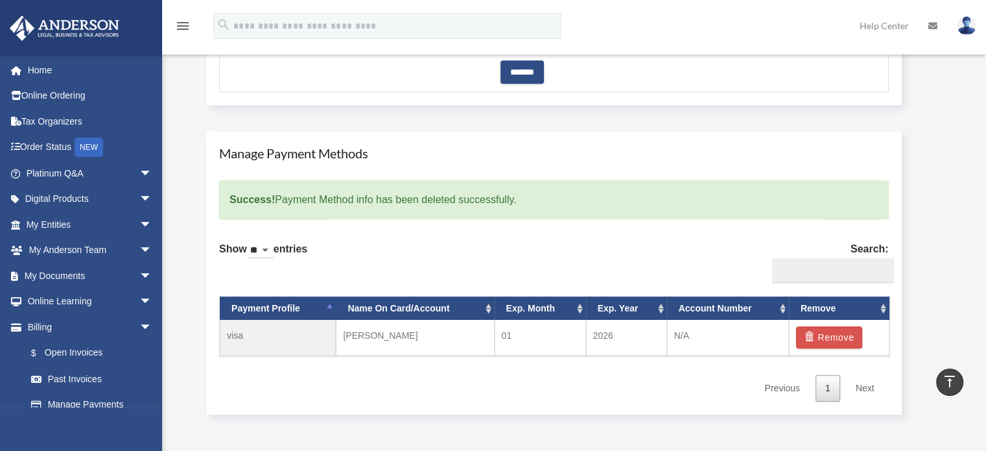
scroll to position [0, 0]
